Goal: Task Accomplishment & Management: Complete application form

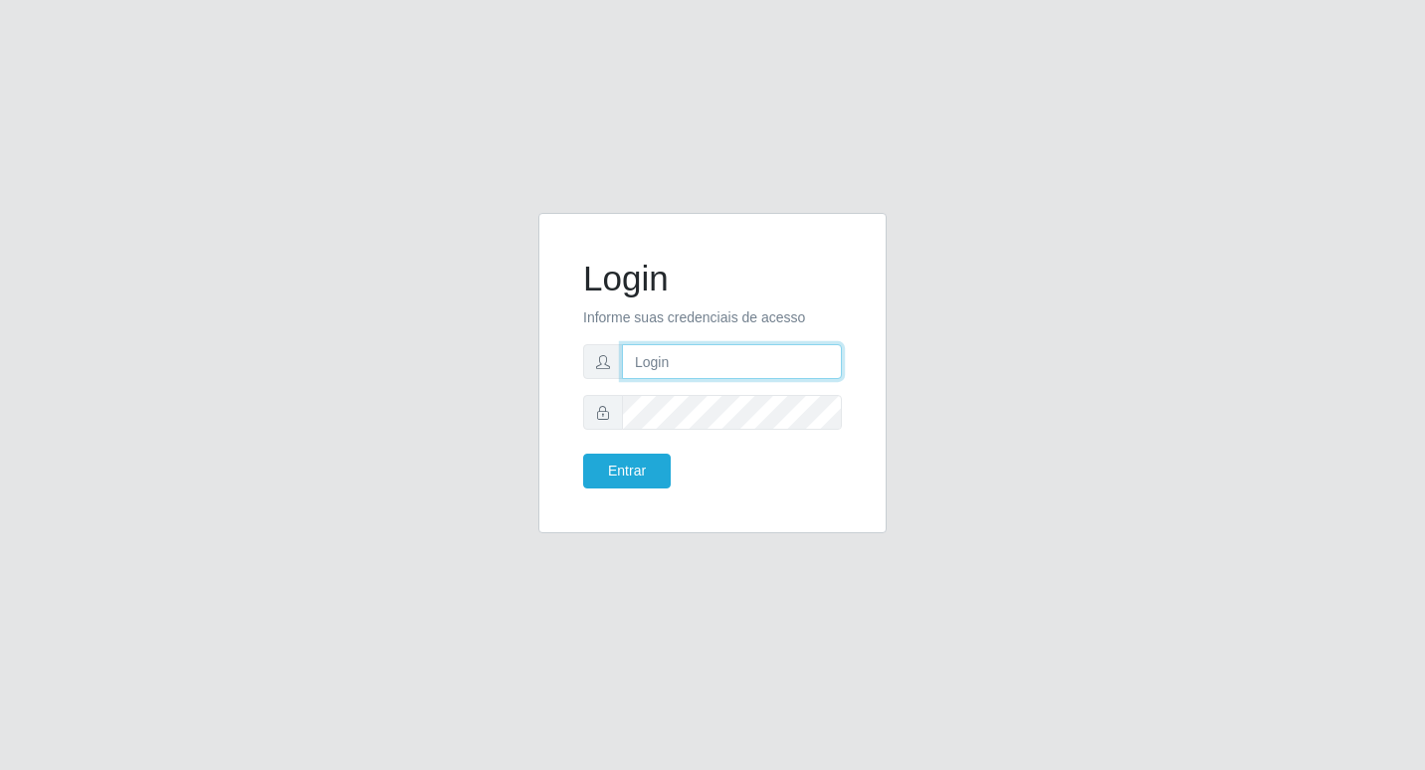
click at [803, 378] on input "text" at bounding box center [732, 361] width 220 height 35
type input "F"
